Goal: Information Seeking & Learning: Learn about a topic

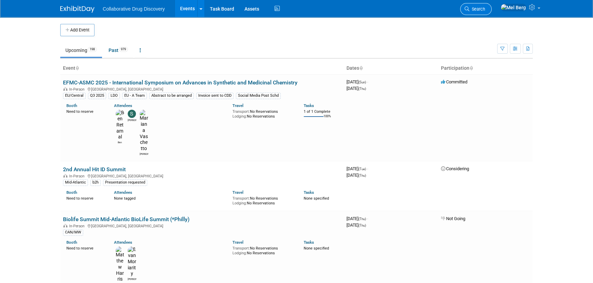
click at [485, 10] on span "Search" at bounding box center [477, 9] width 16 height 5
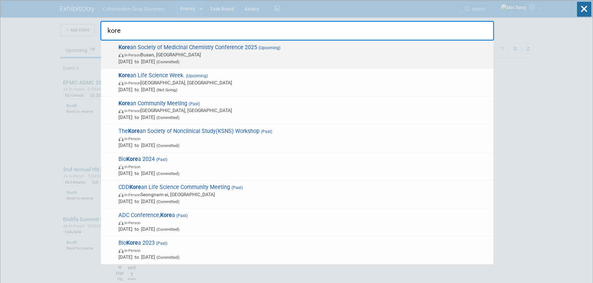
type input "kore"
click at [141, 50] on span "Kore an Society of Medicinal Chemistry Conference 2025 (Upcoming) In-Person Bus…" at bounding box center [302, 54] width 373 height 21
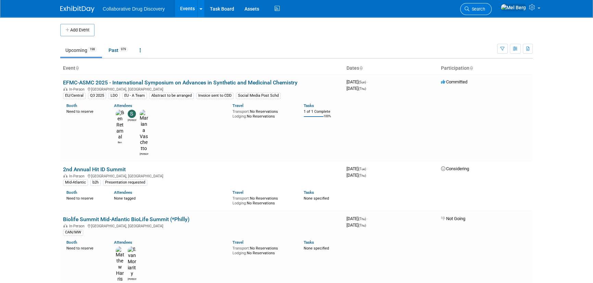
click at [485, 7] on span "Search" at bounding box center [477, 9] width 16 height 5
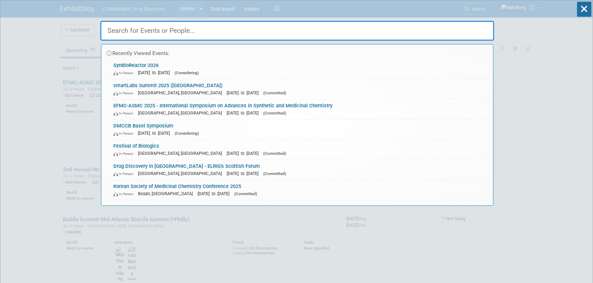
drag, startPoint x: 537, startPoint y: 75, endPoint x: 530, endPoint y: 69, distance: 9.2
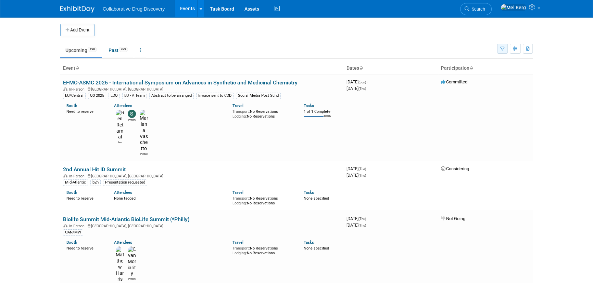
click at [499, 45] on button "button" at bounding box center [502, 49] width 11 height 10
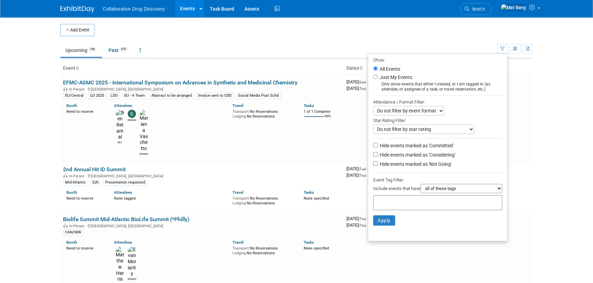
click at [397, 164] on label "Hide events marked as 'Not Going'" at bounding box center [414, 164] width 73 height 7
click at [377, 164] on input "Hide events marked as 'Not Going'" at bounding box center [375, 164] width 4 height 4
checkbox input "true"
click at [398, 157] on label "Hide events marked as 'Considering'" at bounding box center [416, 155] width 77 height 7
click at [377, 157] on input "Hide events marked as 'Considering'" at bounding box center [375, 154] width 4 height 4
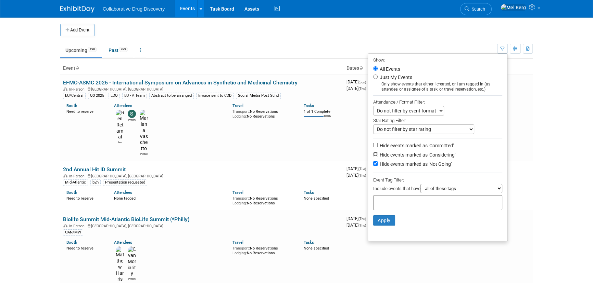
checkbox input "true"
click at [384, 201] on input "text" at bounding box center [403, 201] width 55 height 7
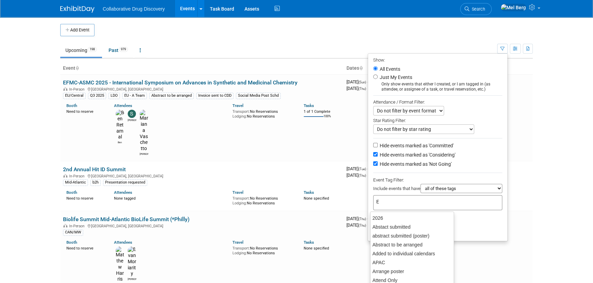
type input "Eu"
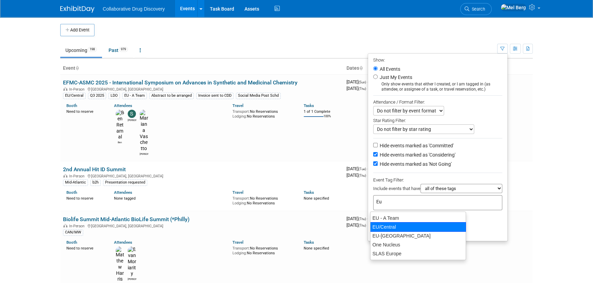
click at [379, 230] on div "EU/Central" at bounding box center [418, 227] width 96 height 10
type input "EU/Central"
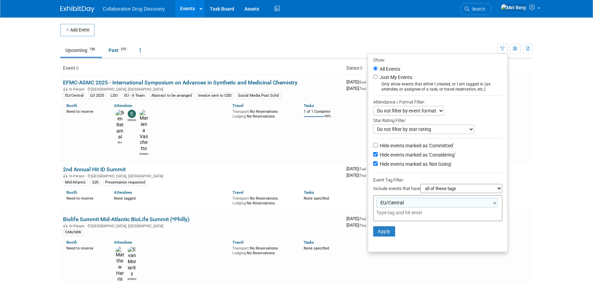
type input "A"
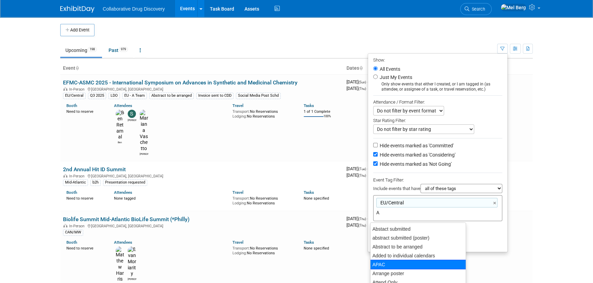
click at [389, 265] on div "APAC" at bounding box center [418, 265] width 96 height 10
type input "EU/Central, APAC"
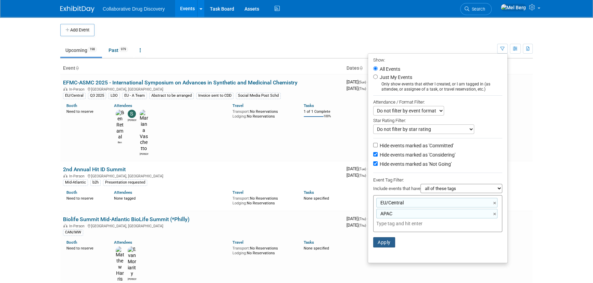
click at [384, 243] on button "Apply" at bounding box center [384, 242] width 22 height 10
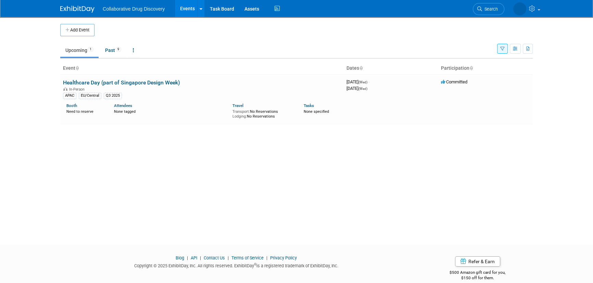
click at [499, 49] on button "button" at bounding box center [502, 49] width 11 height 10
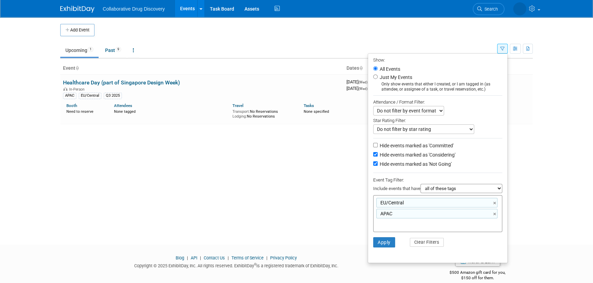
click at [475, 193] on select "all of these tags any one of these tags only and exactly these specific tags" at bounding box center [461, 188] width 82 height 9
select select "only"
click at [420, 185] on select "all of these tags any one of these tags only and exactly these specific tags" at bounding box center [461, 188] width 82 height 9
click at [383, 245] on button "Apply" at bounding box center [384, 242] width 22 height 10
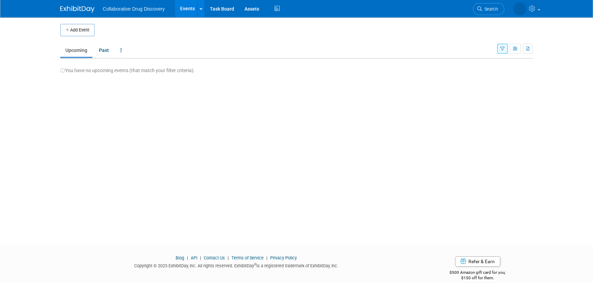
drag, startPoint x: 499, startPoint y: 48, endPoint x: 488, endPoint y: 70, distance: 24.5
click at [499, 48] on button "button" at bounding box center [502, 49] width 11 height 10
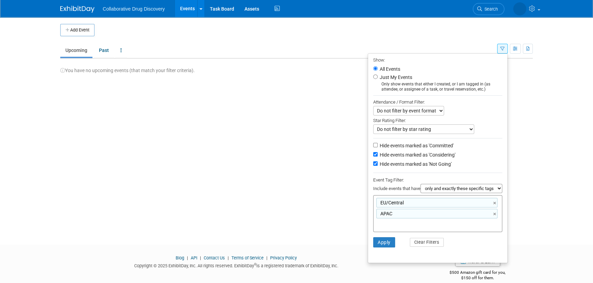
click at [440, 192] on select "all of these tags any one of these tags only and exactly these specific tags" at bounding box center [461, 188] width 82 height 9
select select "any"
click at [420, 185] on select "all of these tags any one of these tags only and exactly these specific tags" at bounding box center [461, 188] width 82 height 9
click at [381, 245] on button "Apply" at bounding box center [384, 242] width 22 height 10
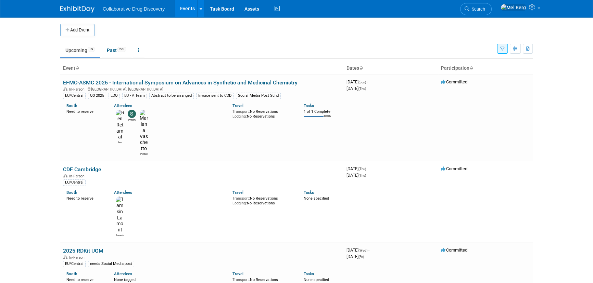
drag, startPoint x: 502, startPoint y: 44, endPoint x: 502, endPoint y: 49, distance: 4.5
click at [502, 44] on button "button" at bounding box center [502, 49] width 11 height 10
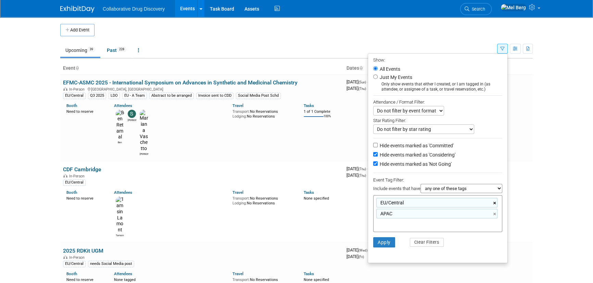
click at [495, 205] on link "×" at bounding box center [495, 204] width 4 height 8
type input "APAC"
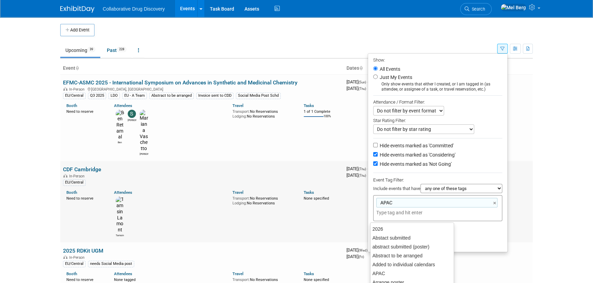
click at [532, 169] on td "Committed" at bounding box center [485, 201] width 94 height 81
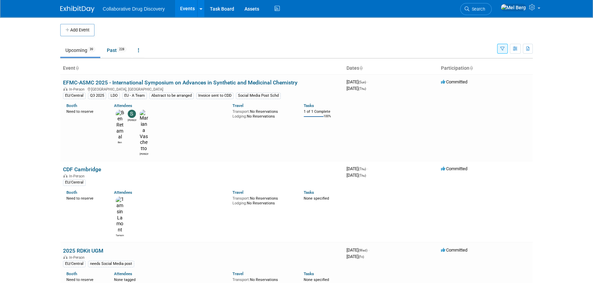
click at [505, 52] on button "button" at bounding box center [502, 49] width 11 height 10
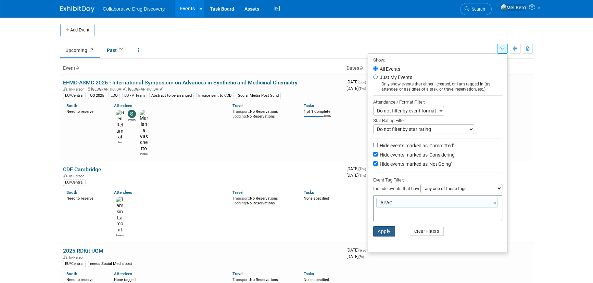
click at [381, 235] on button "Apply" at bounding box center [384, 232] width 22 height 10
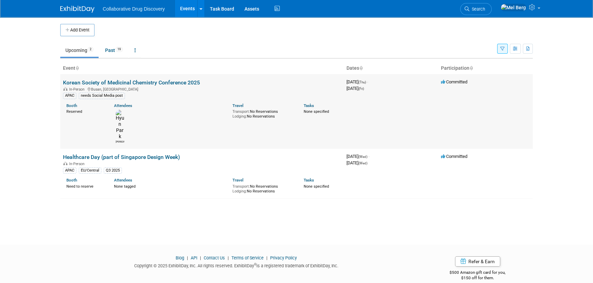
click at [124, 80] on link "Korean Society of Medicinal Chemistry Conference 2025" at bounding box center [131, 82] width 137 height 7
